Goal: Transaction & Acquisition: Download file/media

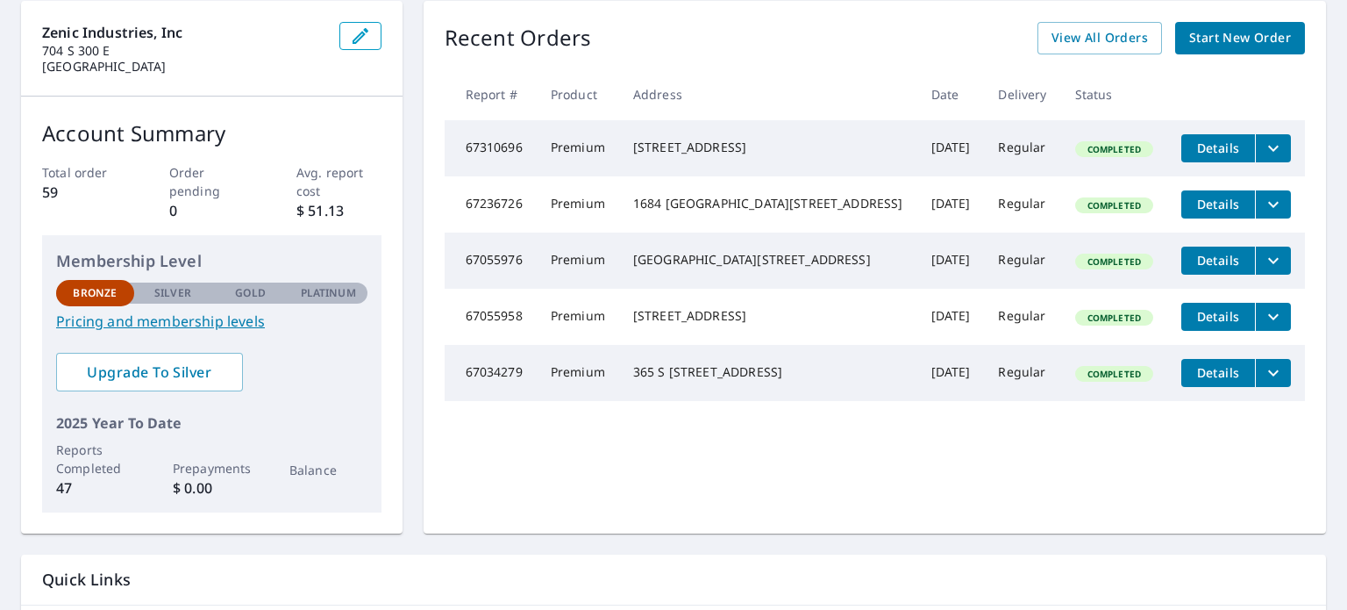
click at [1263, 146] on icon "filesDropdownBtn-67310696" at bounding box center [1273, 148] width 21 height 21
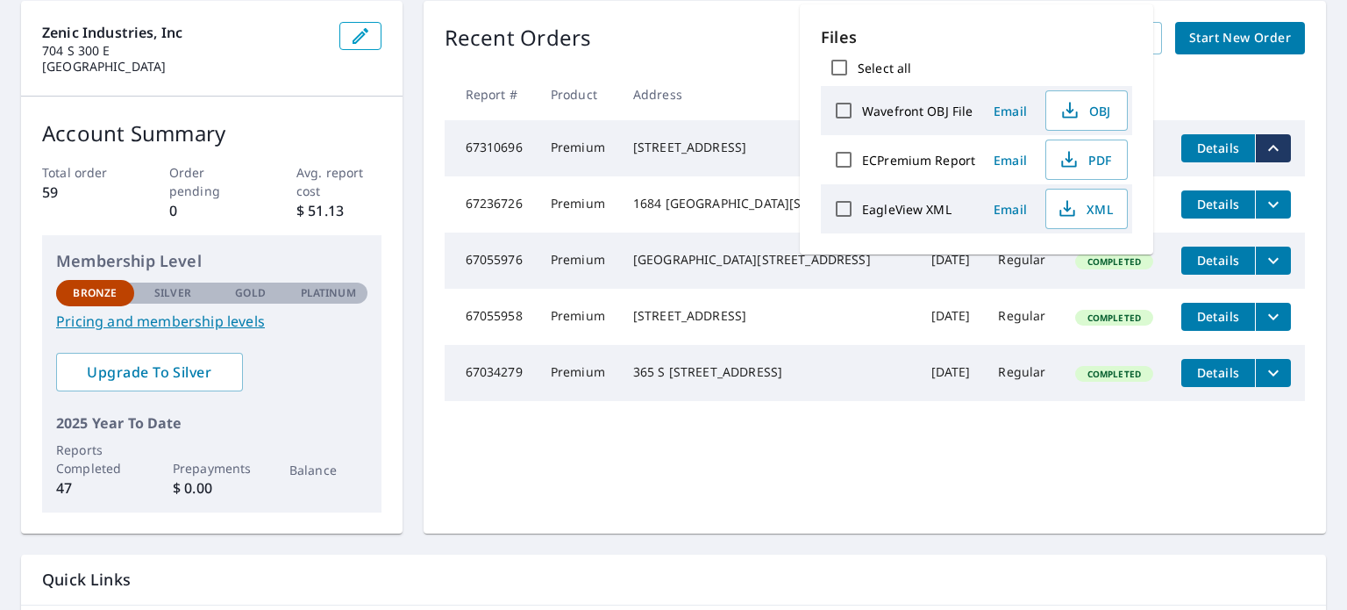
click at [766, 207] on div "1684 [GEOGRAPHIC_DATA][STREET_ADDRESS]" at bounding box center [768, 204] width 270 height 18
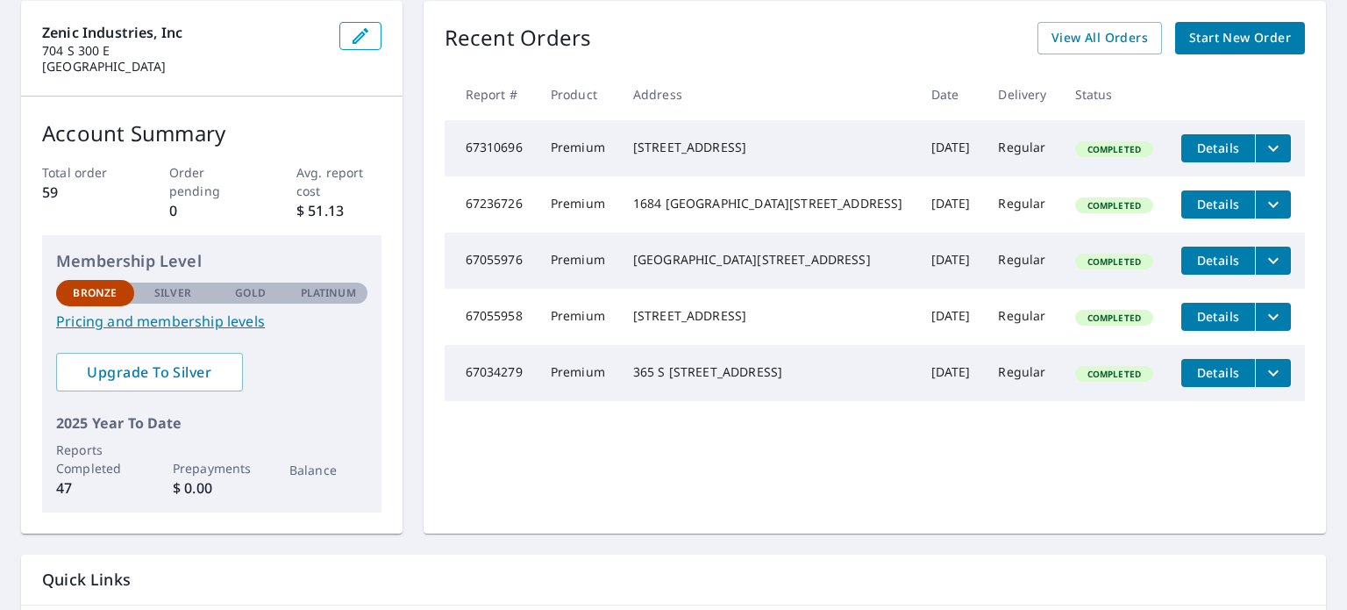
click at [1204, 151] on span "Details" at bounding box center [1218, 147] width 53 height 17
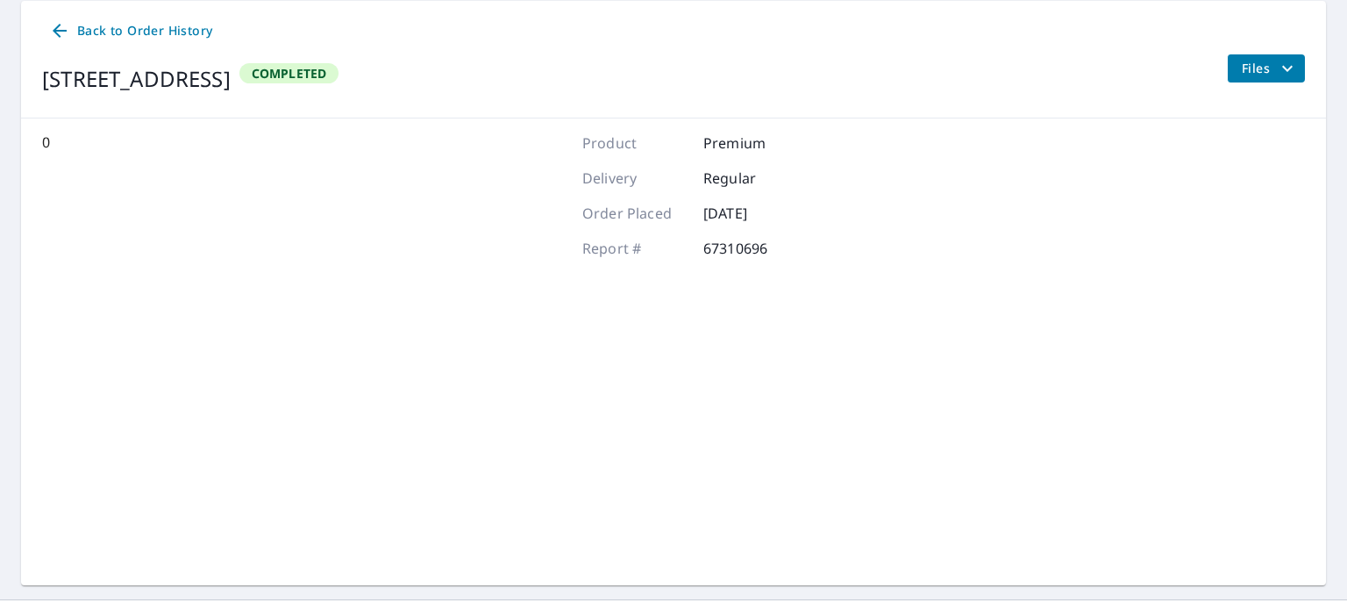
click at [137, 33] on span "Back to Order History" at bounding box center [130, 31] width 163 height 22
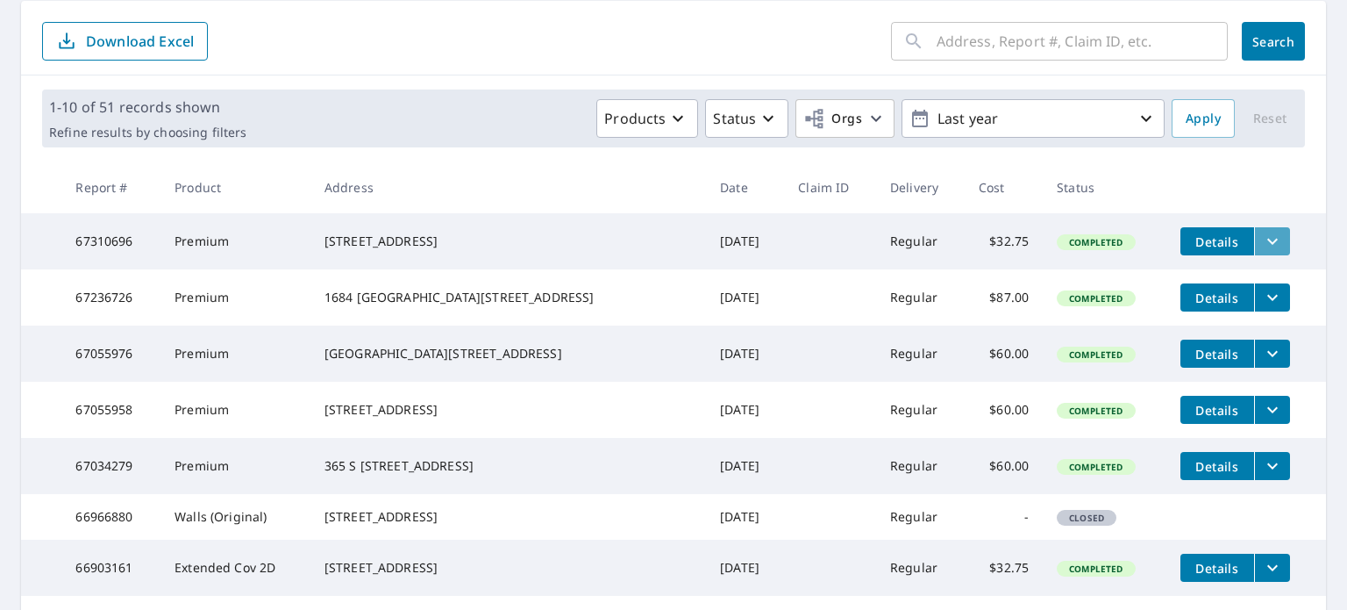
click at [1262, 231] on icon "filesDropdownBtn-67310696" at bounding box center [1272, 241] width 21 height 21
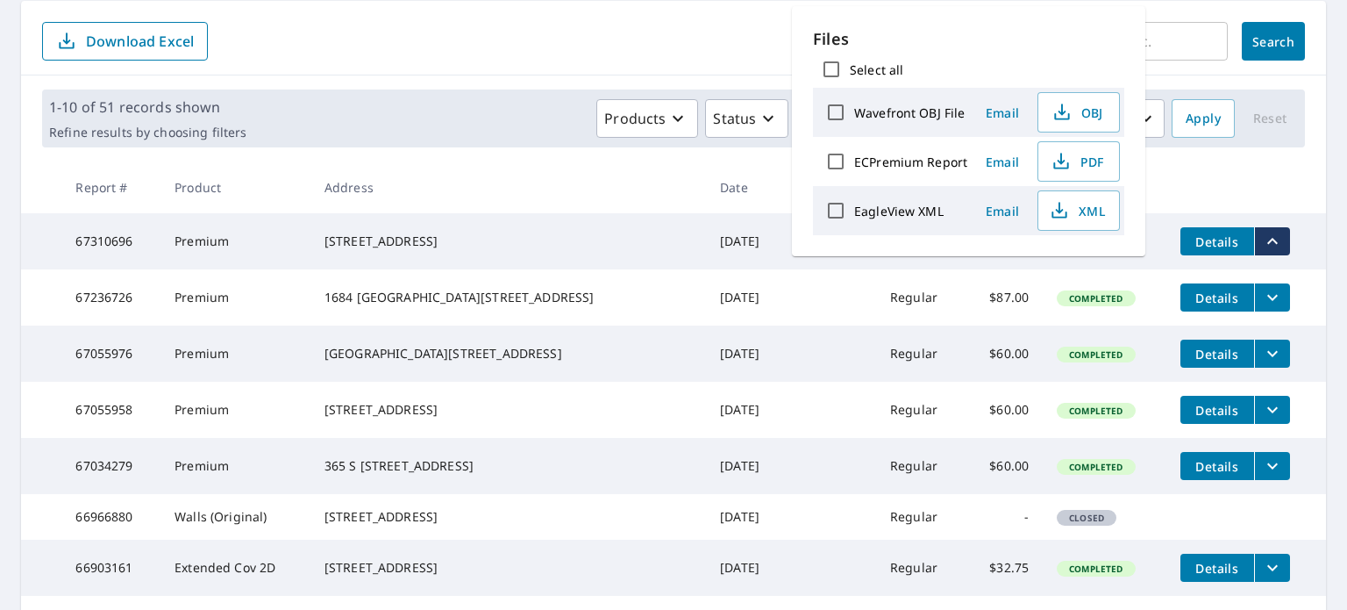
click at [846, 101] on input "Wavefront OBJ File" at bounding box center [835, 112] width 37 height 37
checkbox input "true"
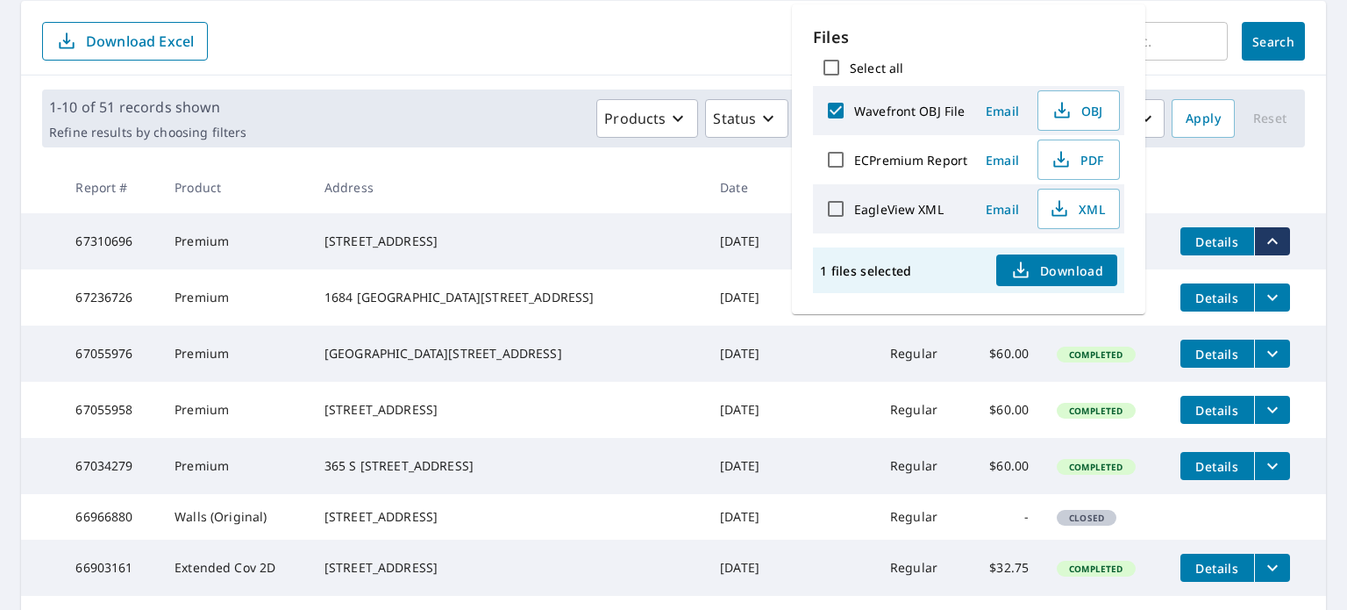
click at [837, 153] on input "ECPremium Report" at bounding box center [835, 159] width 37 height 37
checkbox input "true"
click at [842, 203] on input "EagleView XML" at bounding box center [835, 208] width 37 height 37
checkbox input "true"
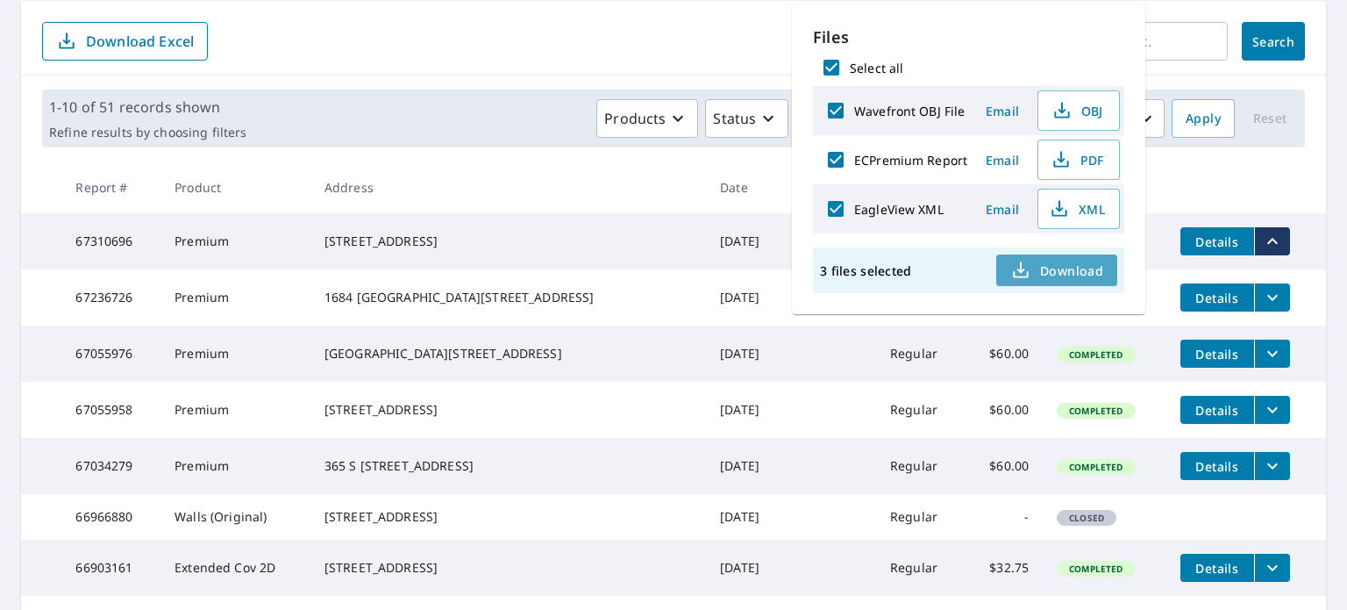
click at [1030, 262] on icon "button" at bounding box center [1020, 270] width 21 height 21
drag, startPoint x: 1167, startPoint y: 283, endPoint x: 1238, endPoint y: 283, distance: 70.2
click at [1238, 283] on td "Details" at bounding box center [1246, 297] width 160 height 56
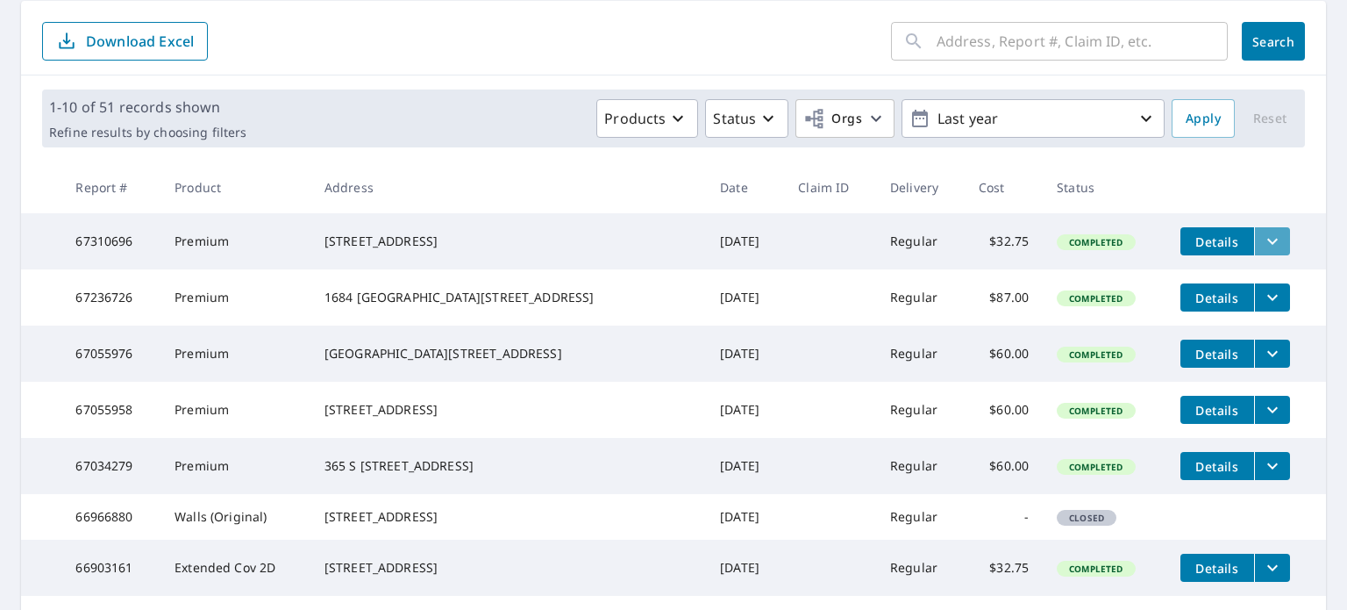
click at [1262, 246] on icon "filesDropdownBtn-67310696" at bounding box center [1272, 241] width 21 height 21
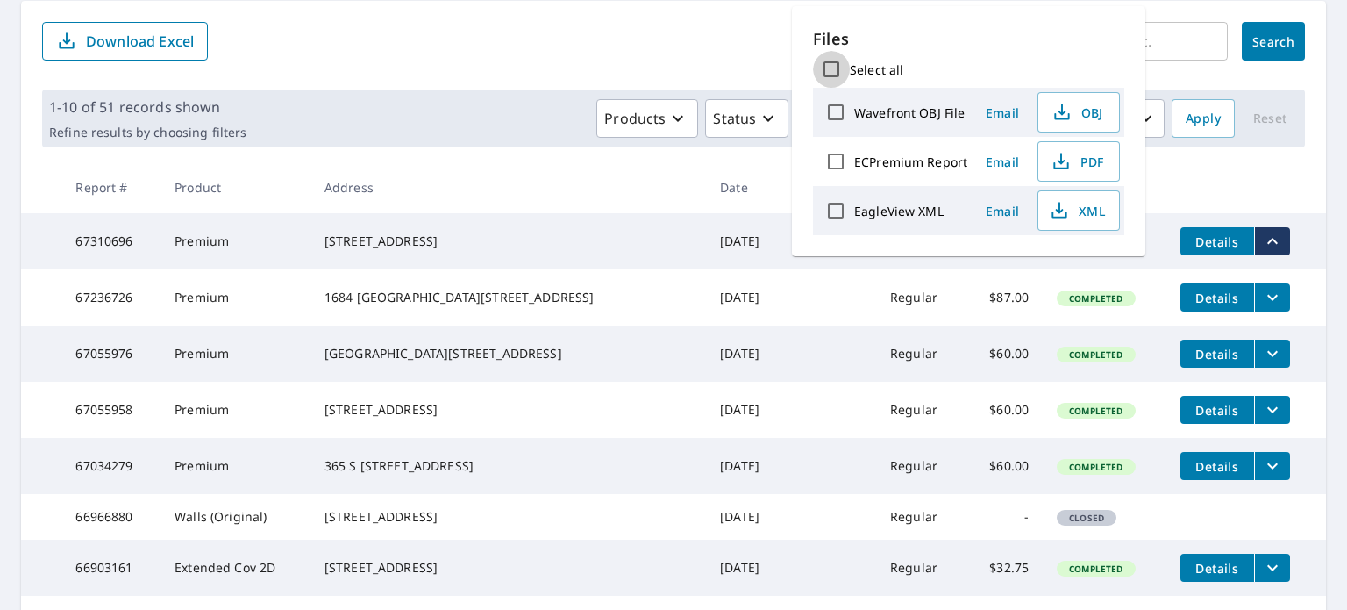
click at [838, 62] on input "Select all" at bounding box center [831, 69] width 37 height 37
checkbox input "true"
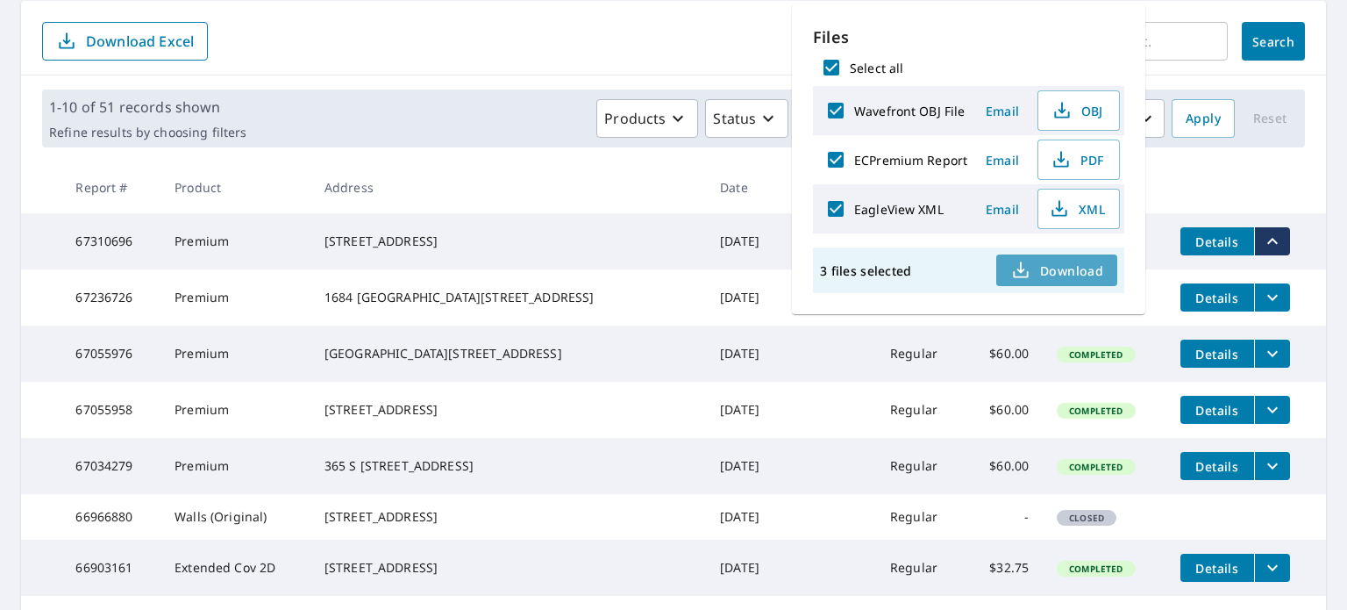
click at [1045, 277] on span "Download" at bounding box center [1056, 270] width 93 height 21
click at [14, 147] on main "​ Search Download Excel 1-10 of 51 records shown Refine results by choosing fil…" at bounding box center [673, 417] width 1347 height 861
